Goal: Check status: Check status

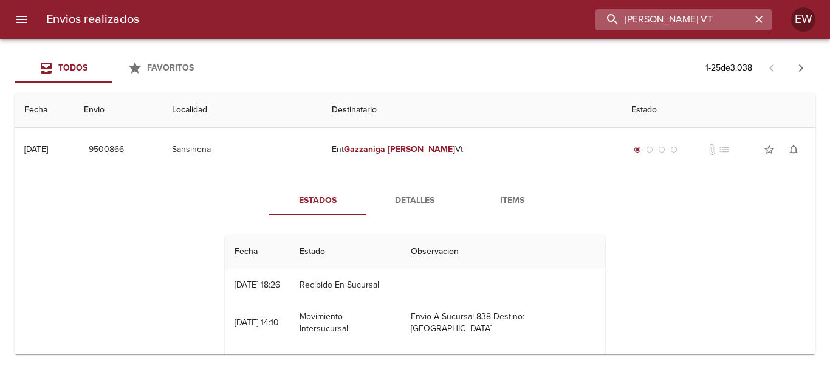
click at [716, 19] on input "[PERSON_NAME] VT" at bounding box center [673, 19] width 156 height 21
click at [612, 19] on input "[PERSON_NAME] VT" at bounding box center [673, 19] width 156 height 21
click at [723, 21] on input "[PERSON_NAME] VT" at bounding box center [673, 19] width 156 height 21
click at [728, 21] on input "[PERSON_NAME] VT" at bounding box center [673, 19] width 156 height 21
drag, startPoint x: 734, startPoint y: 18, endPoint x: 574, endPoint y: 9, distance: 160.6
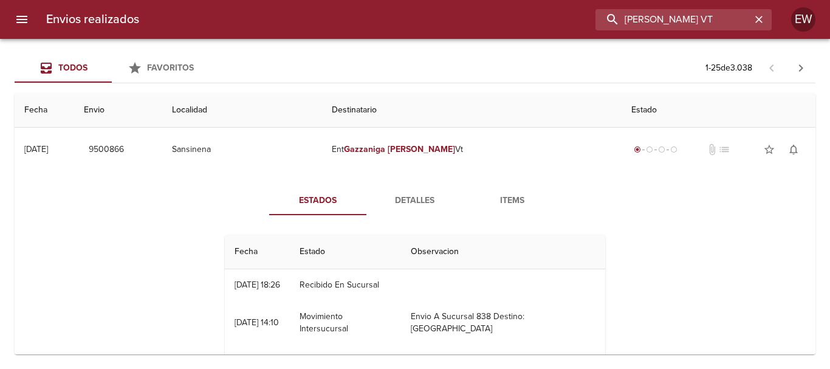
click at [574, 9] on div "[PERSON_NAME] VT" at bounding box center [460, 19] width 623 height 21
click at [756, 24] on icon "button" at bounding box center [759, 19] width 12 height 12
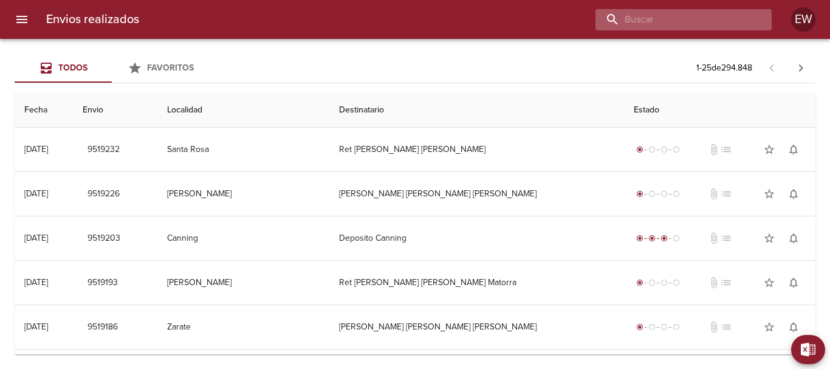
paste input "[PERSON_NAME] VT"
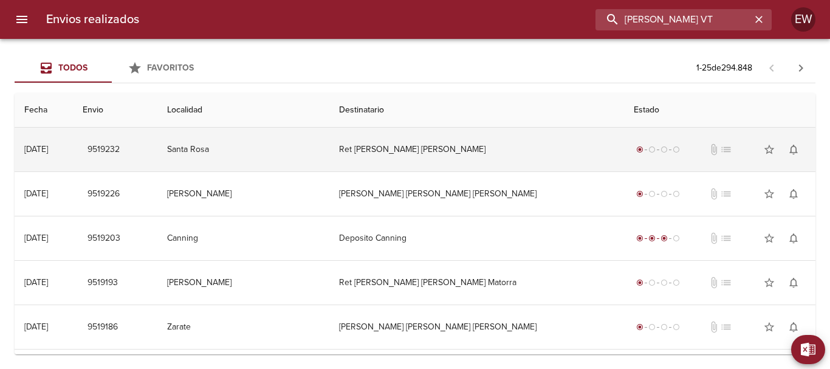
type input "[PERSON_NAME] VT"
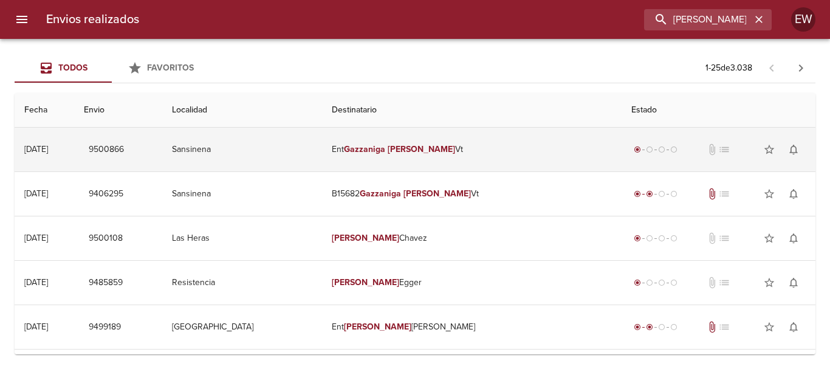
click at [470, 150] on td "Ent [PERSON_NAME]" at bounding box center [471, 150] width 299 height 44
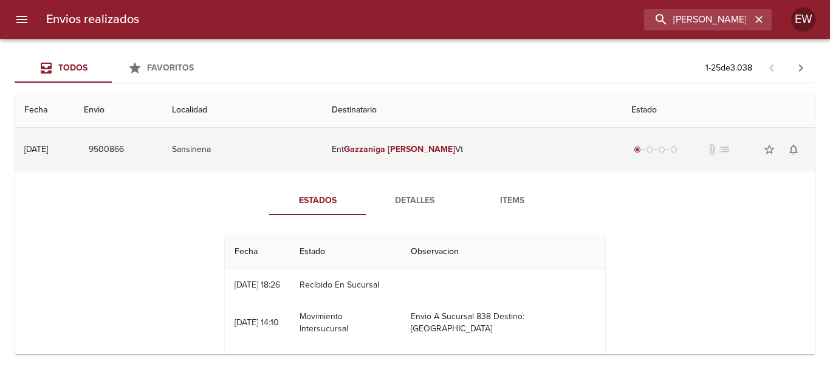
click at [470, 150] on td "Ent [PERSON_NAME]" at bounding box center [471, 150] width 299 height 44
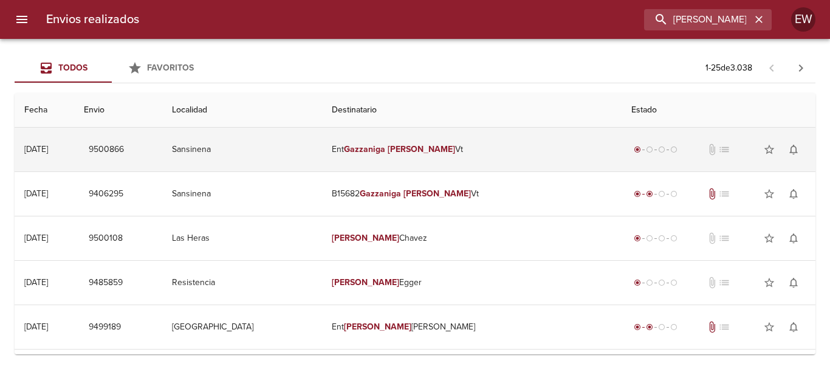
click at [470, 150] on td "Ent [PERSON_NAME]" at bounding box center [471, 150] width 299 height 44
